Goal: Navigation & Orientation: Find specific page/section

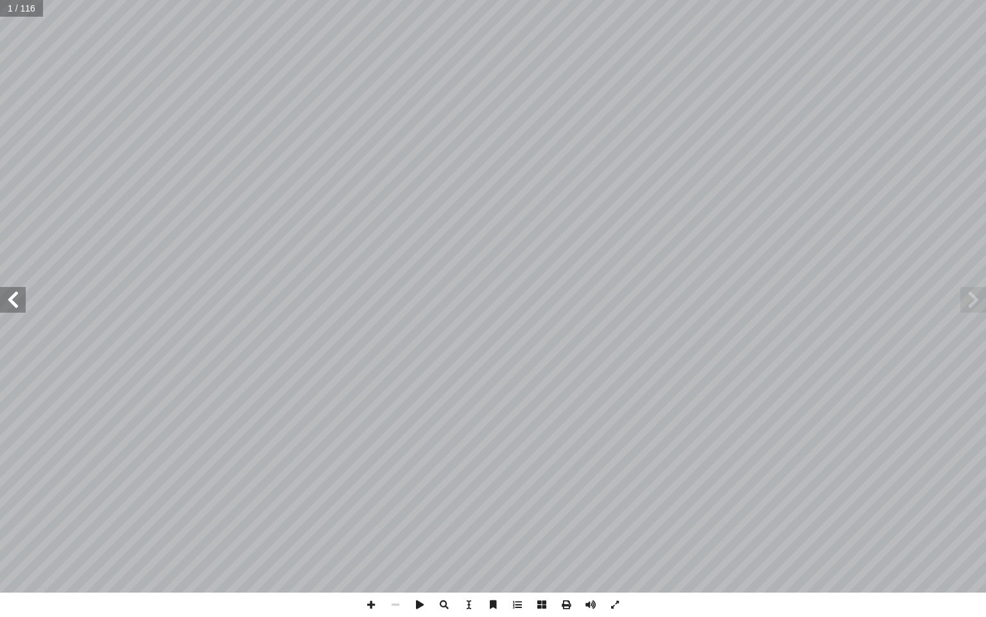
click at [13, 297] on span at bounding box center [13, 300] width 26 height 26
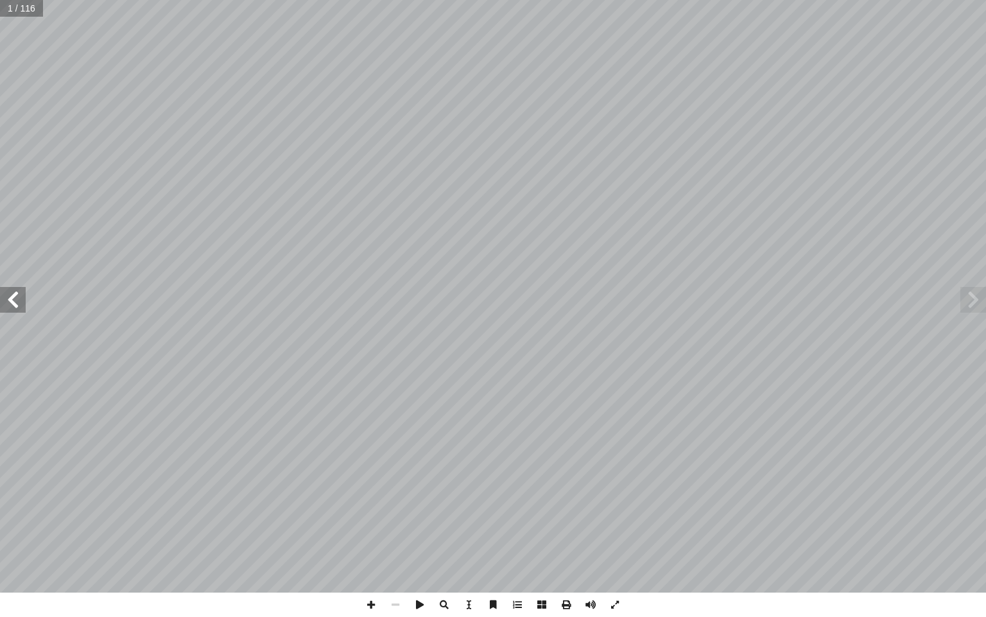
click at [13, 297] on span at bounding box center [13, 300] width 26 height 26
click at [16, 302] on span at bounding box center [13, 300] width 26 height 26
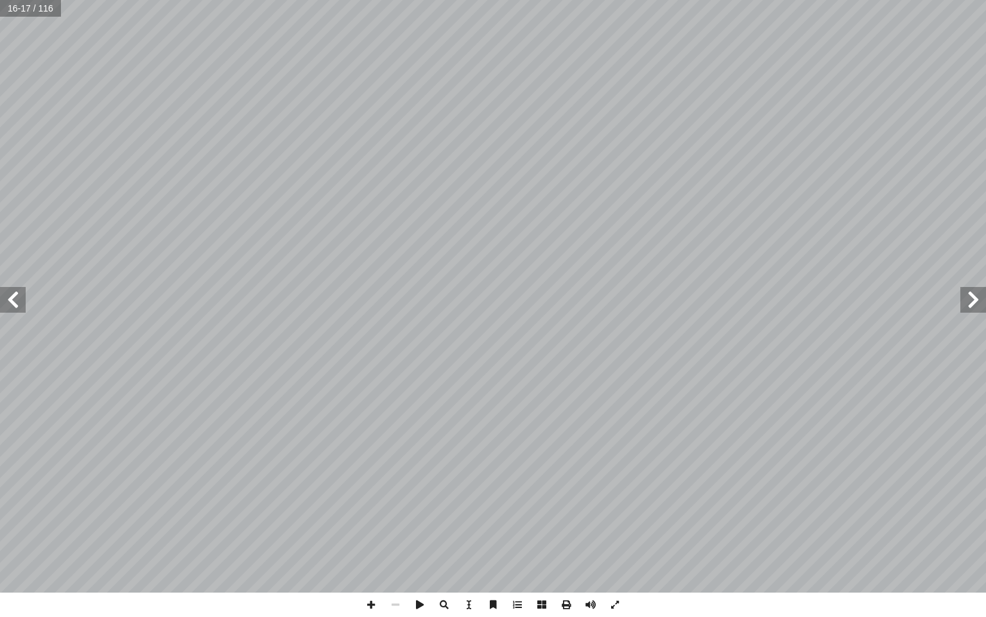
click at [19, 306] on span at bounding box center [13, 300] width 26 height 26
click at [366, 599] on span at bounding box center [371, 604] width 24 height 24
